Goal: Find specific page/section: Find specific page/section

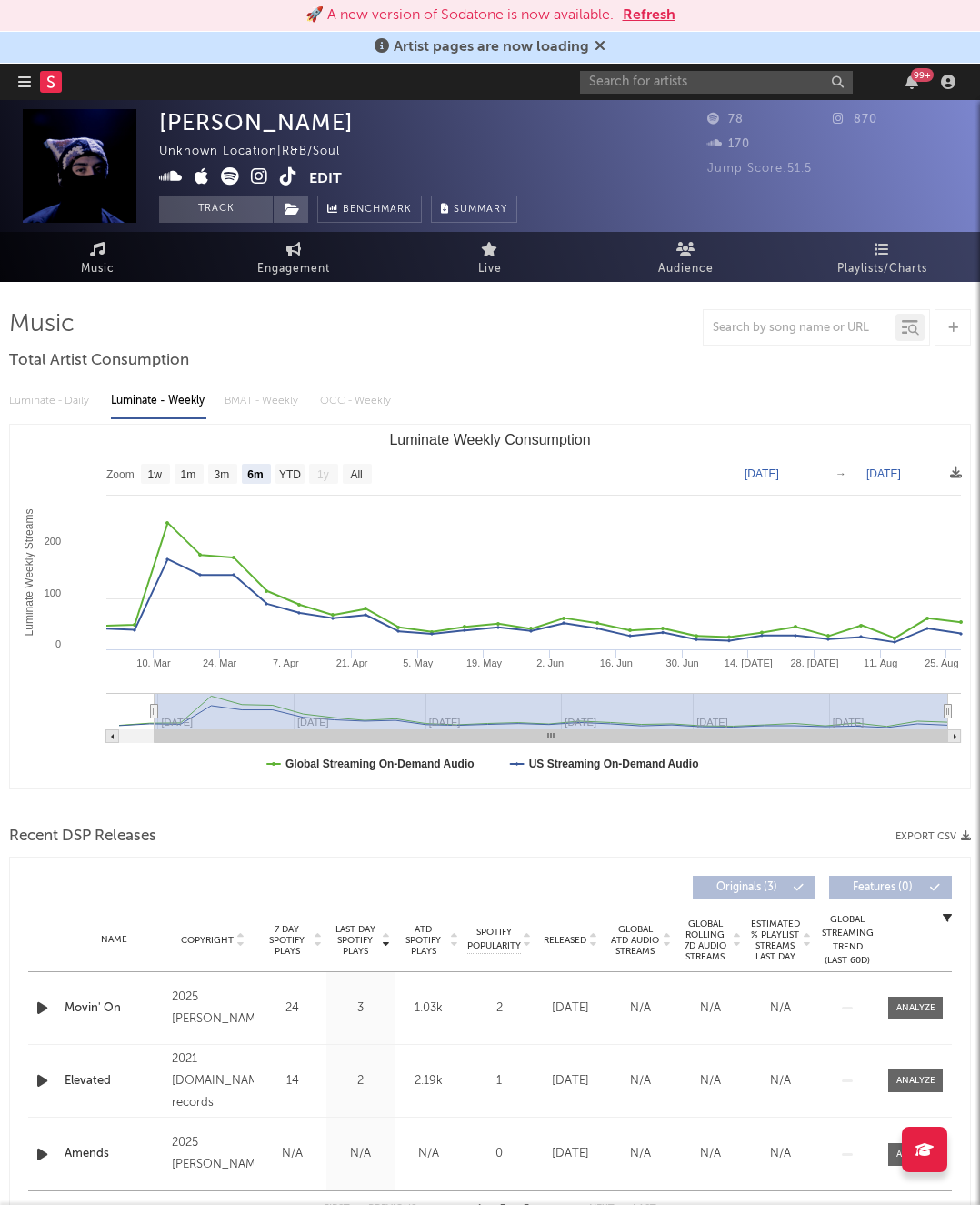
select select "6m"
click at [679, 79] on input "text" at bounding box center [716, 82] width 273 height 23
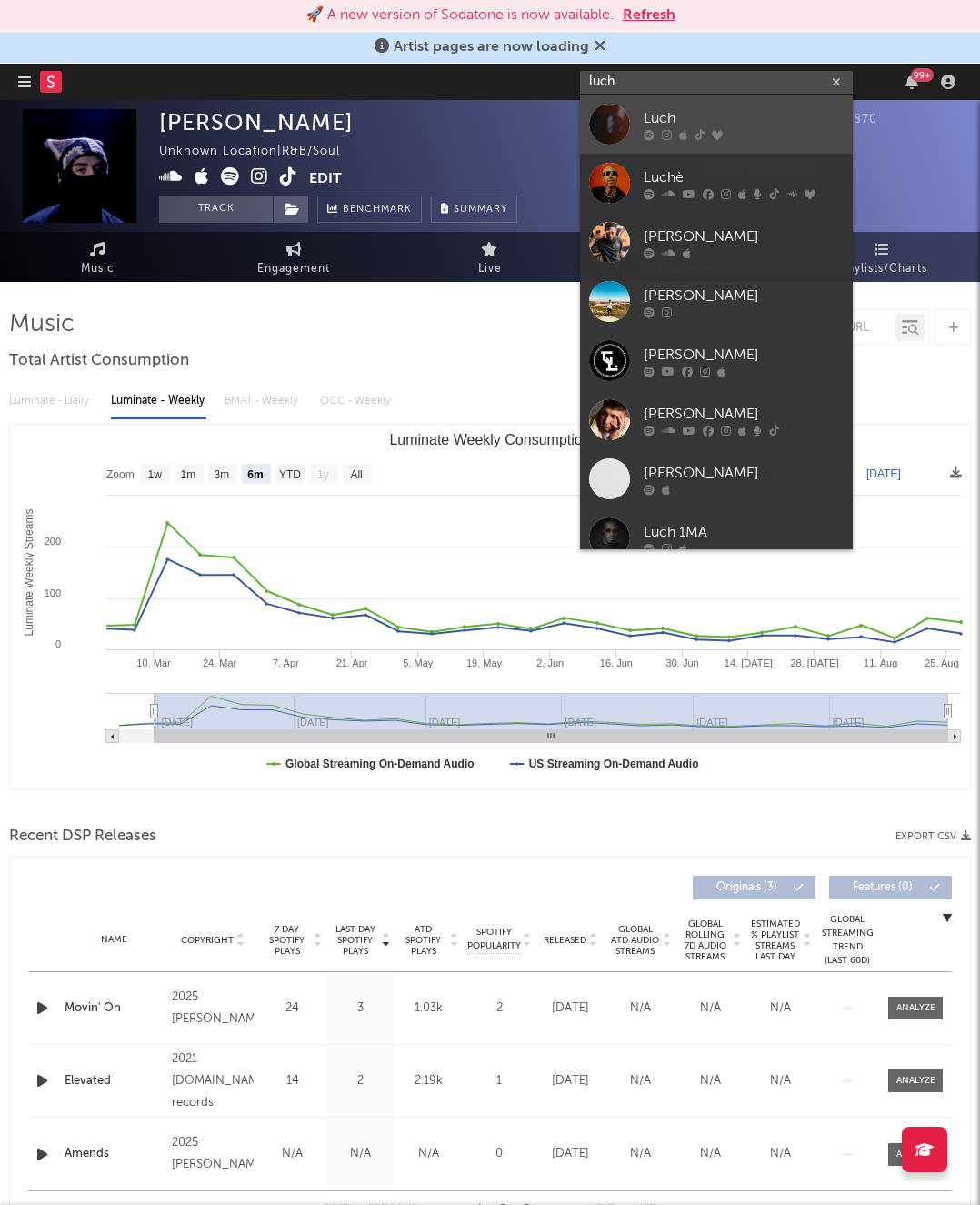
type input "luch"
click at [680, 116] on div "Luch" at bounding box center [743, 118] width 200 height 22
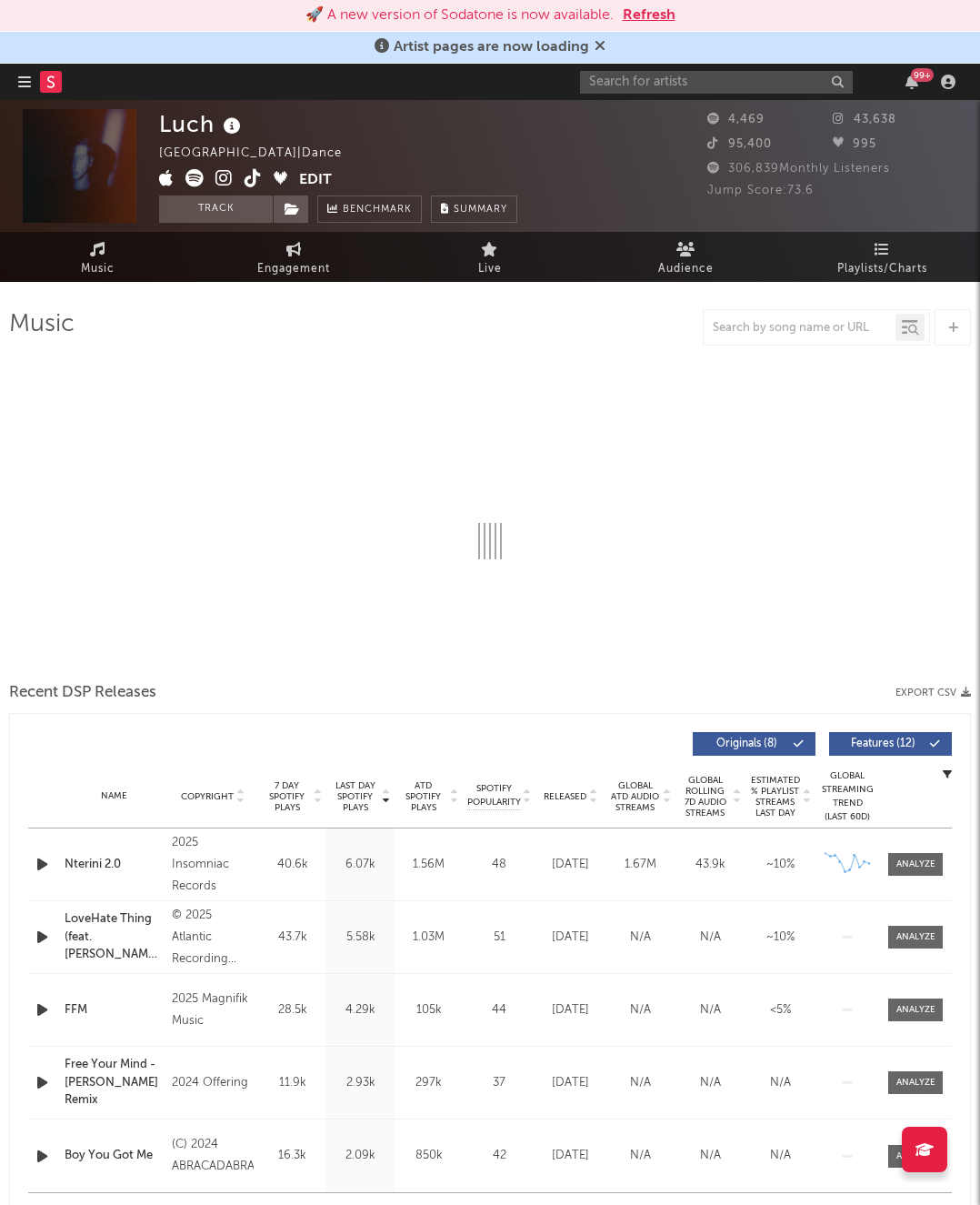
select select "6m"
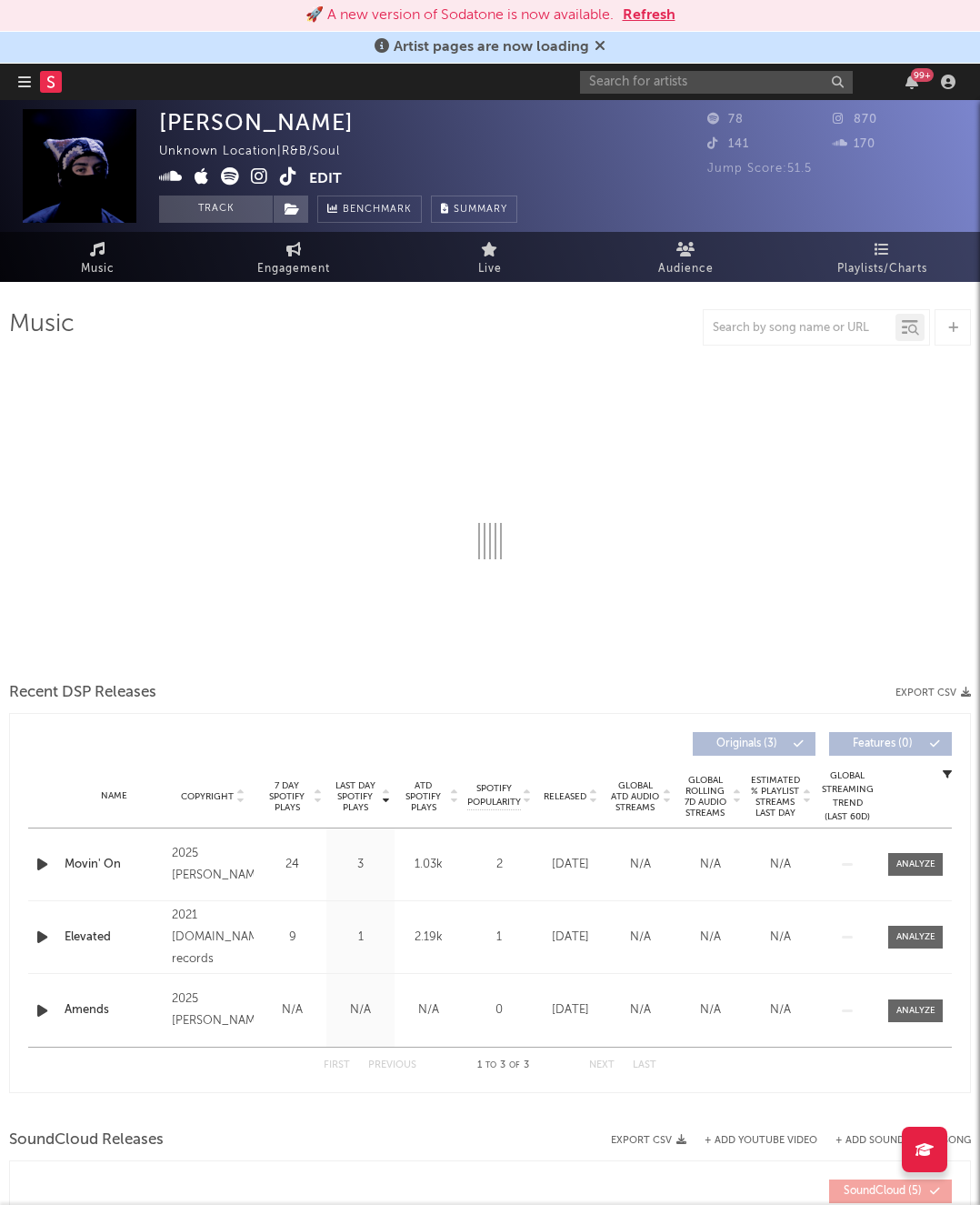
select select "6m"
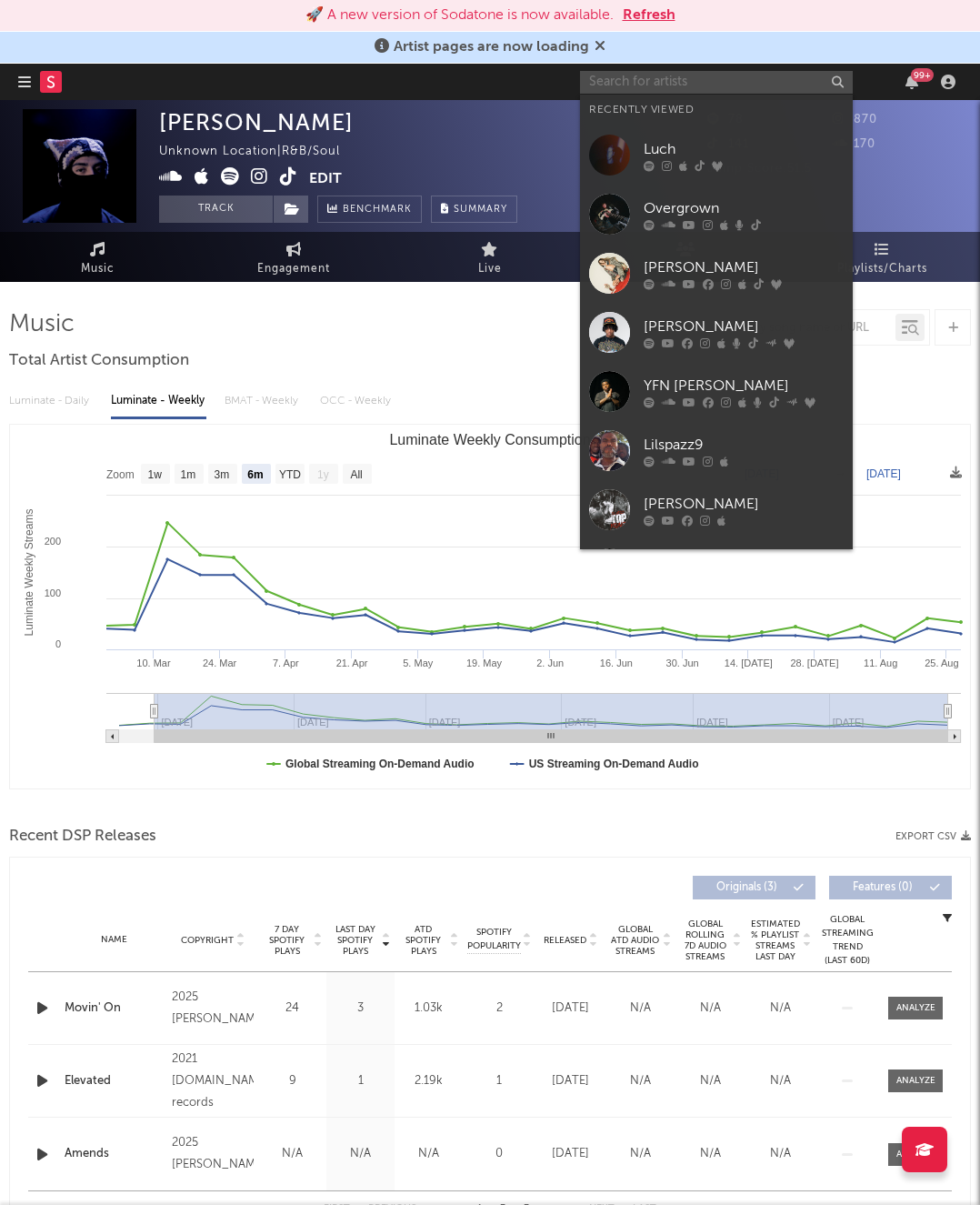
click at [724, 85] on input "text" at bounding box center [716, 82] width 273 height 23
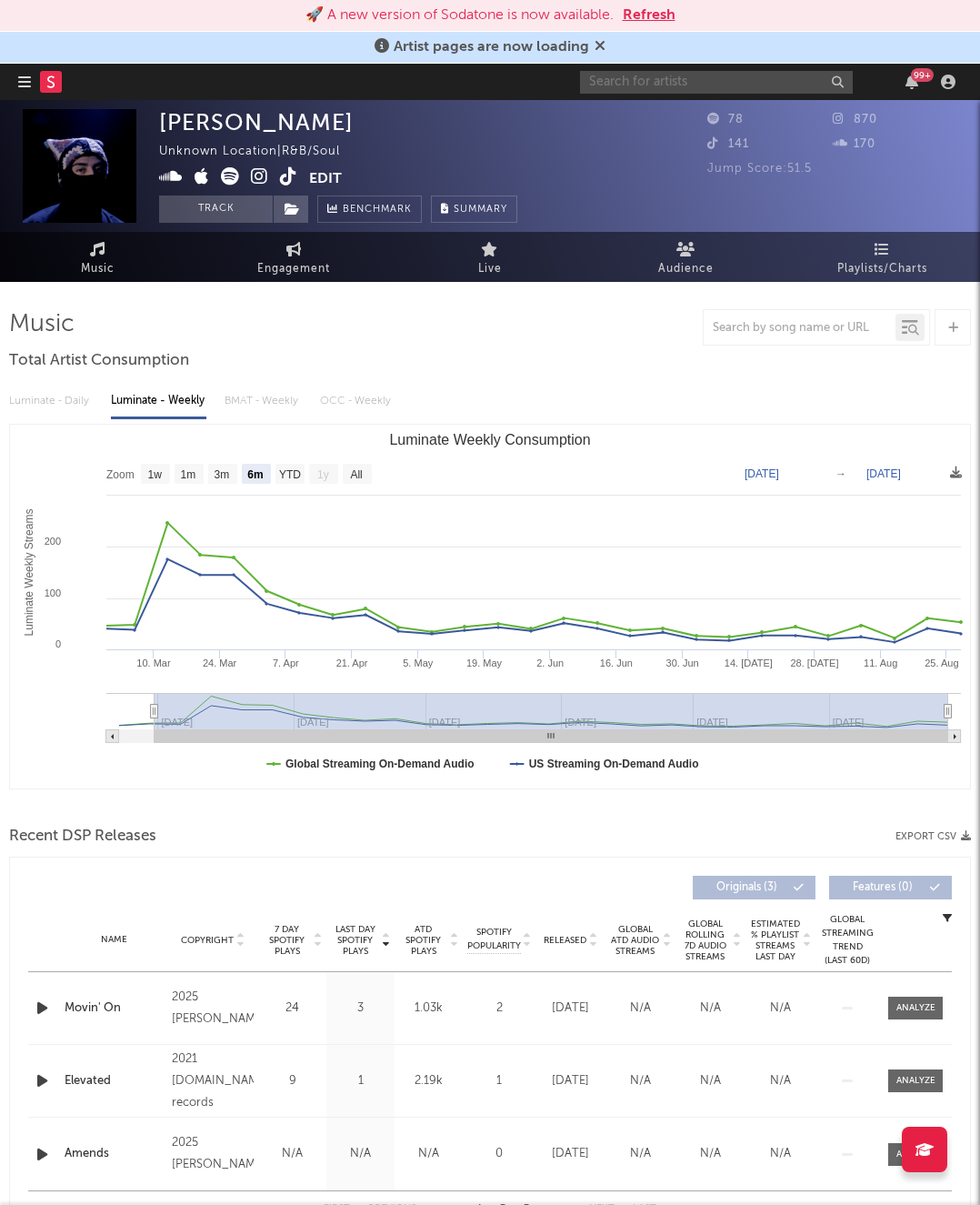
click at [318, 169] on button "Edit" at bounding box center [325, 179] width 33 height 23
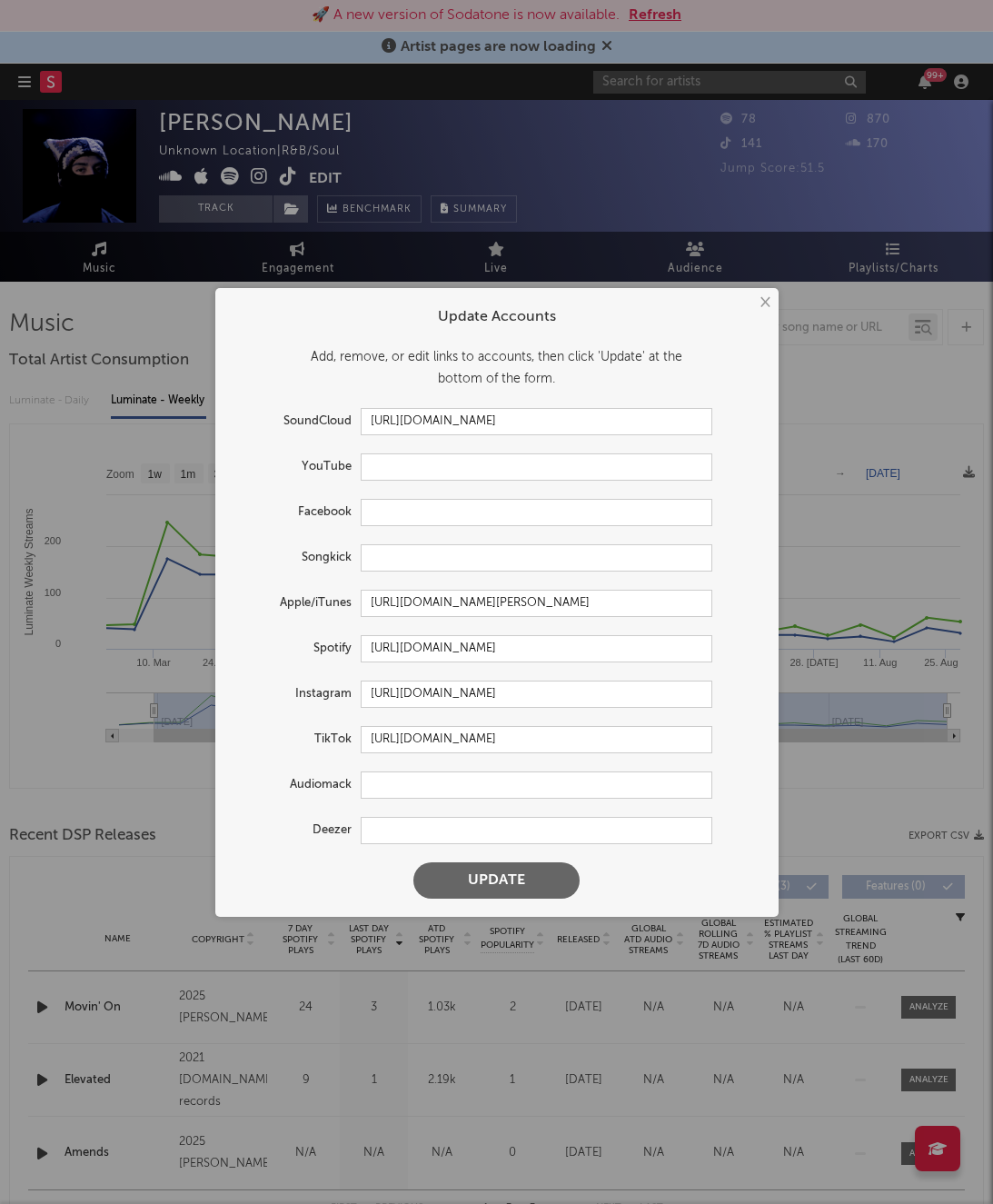
click at [760, 300] on button "×" at bounding box center [764, 302] width 20 height 20
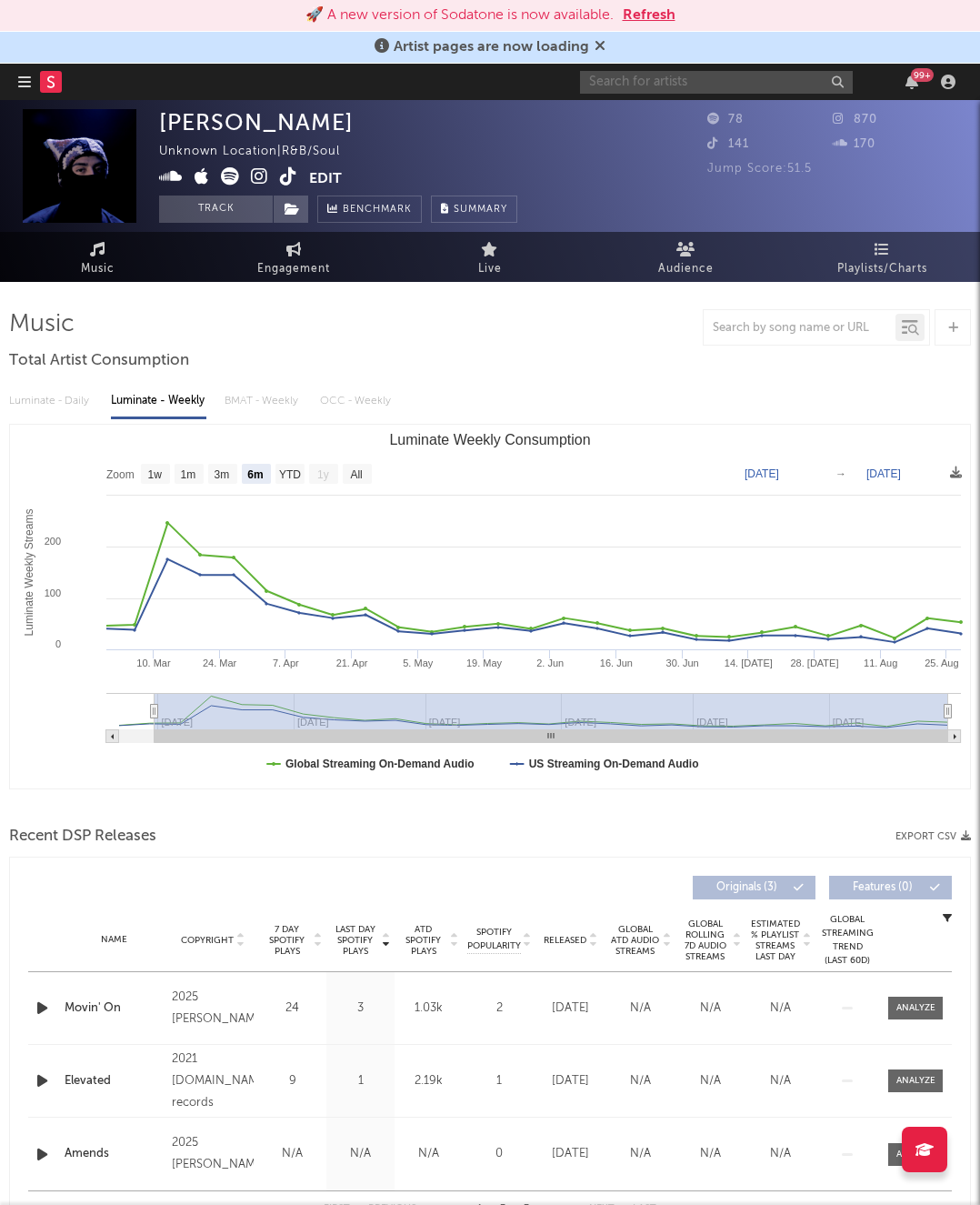
click at [672, 77] on input "text" at bounding box center [716, 82] width 273 height 23
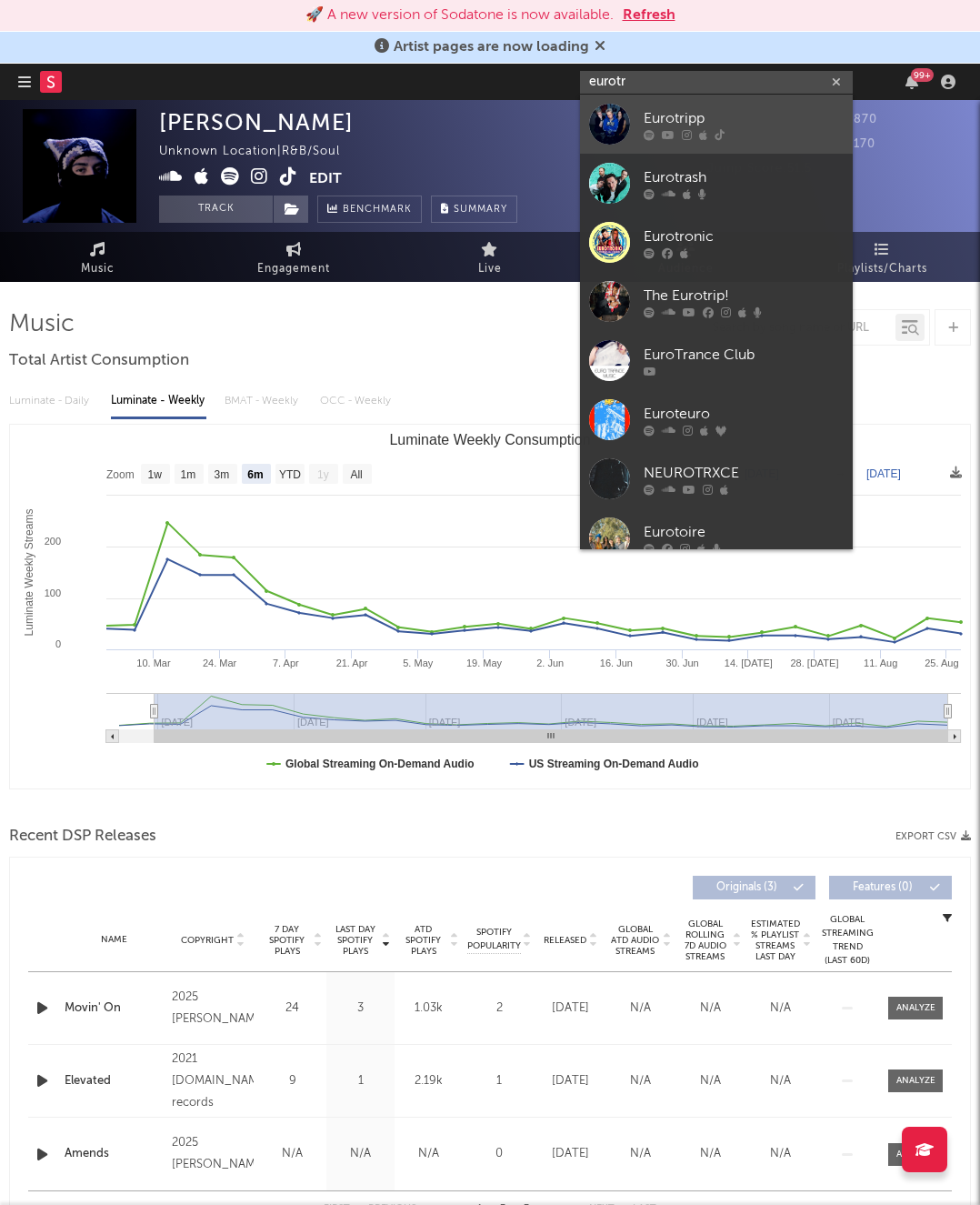
type input "eurotr"
click at [686, 117] on div "Eurotripp" at bounding box center [743, 118] width 200 height 22
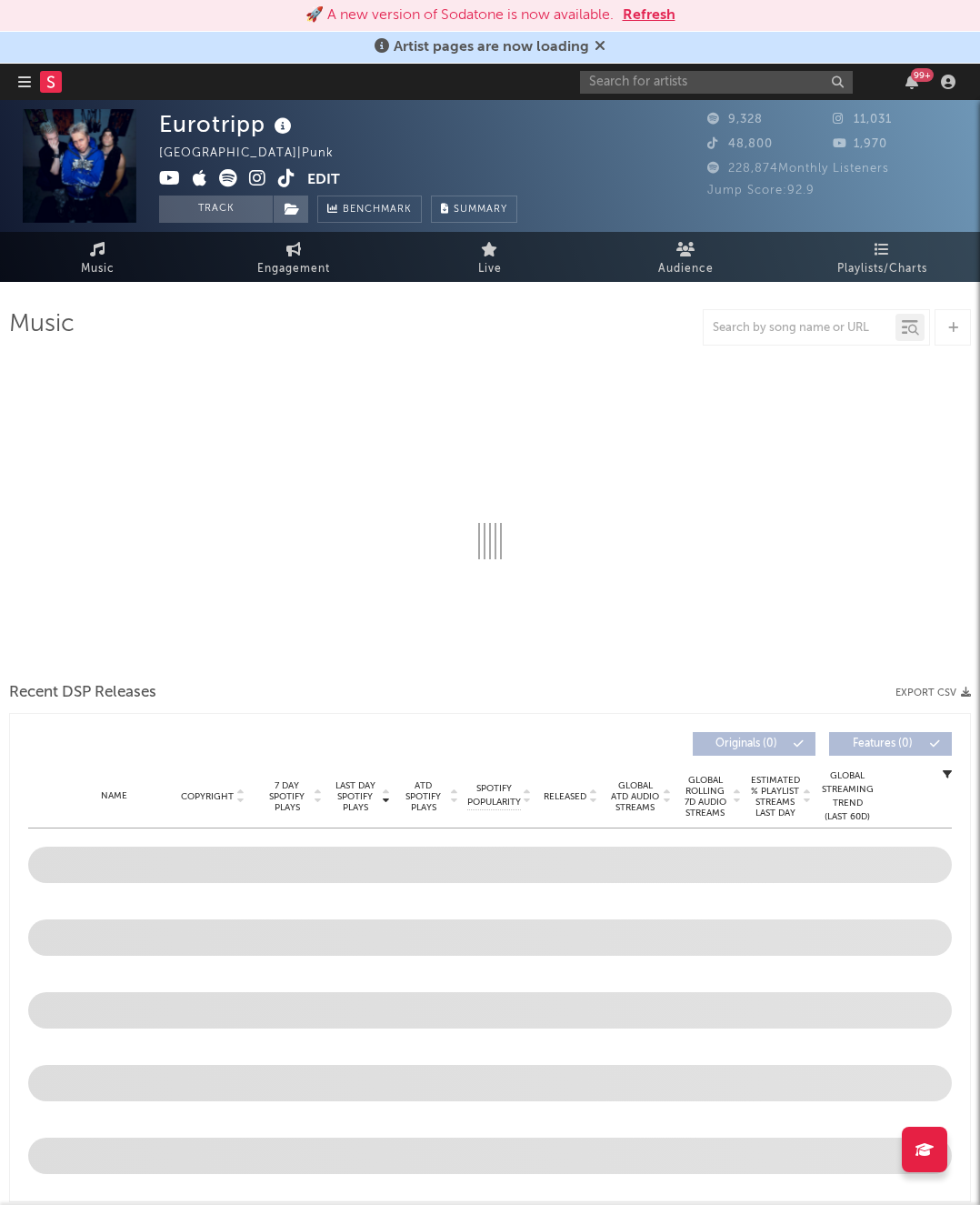
select select "1w"
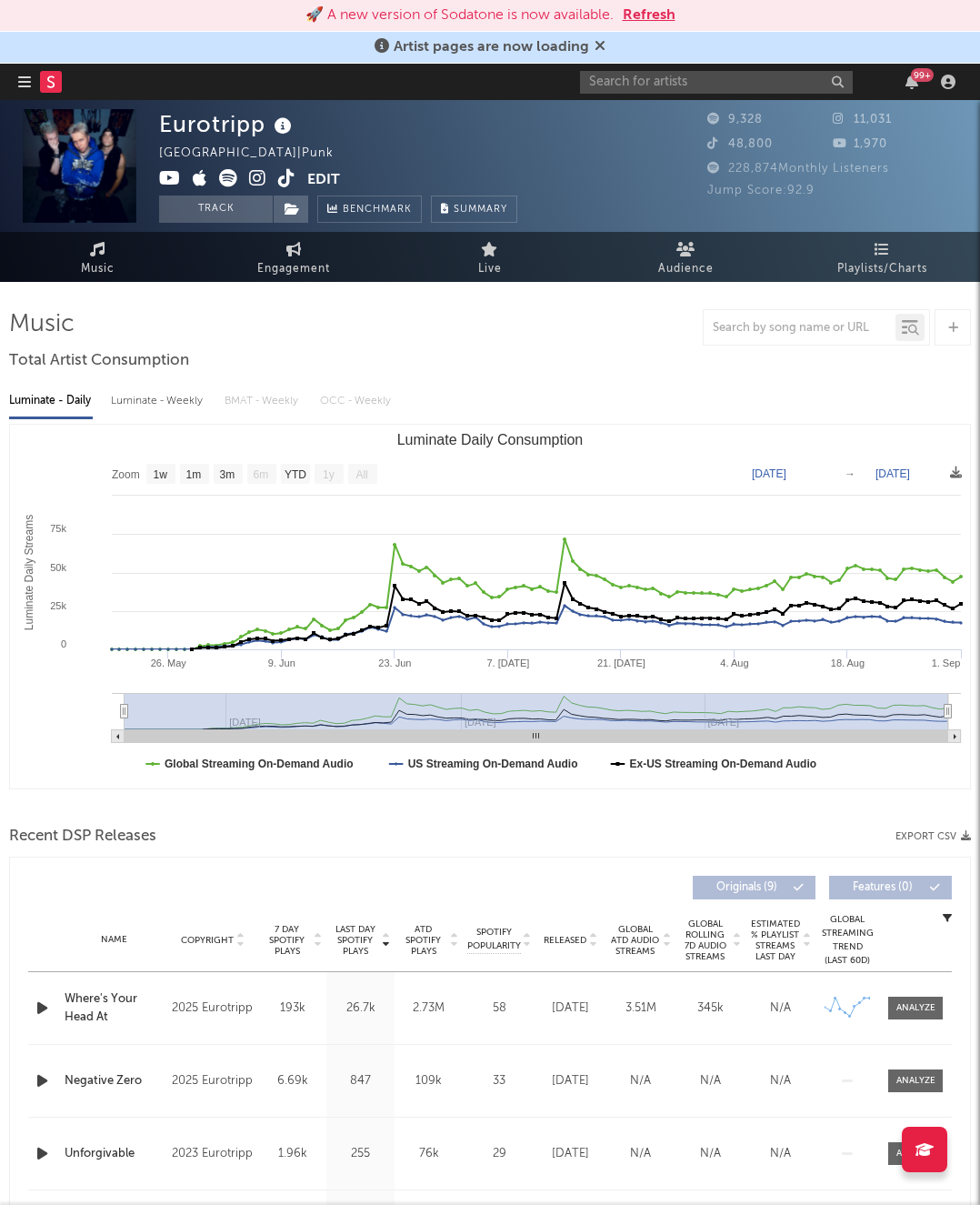
click at [286, 178] on icon at bounding box center [287, 178] width 17 height 18
